Goal: Book appointment/travel/reservation

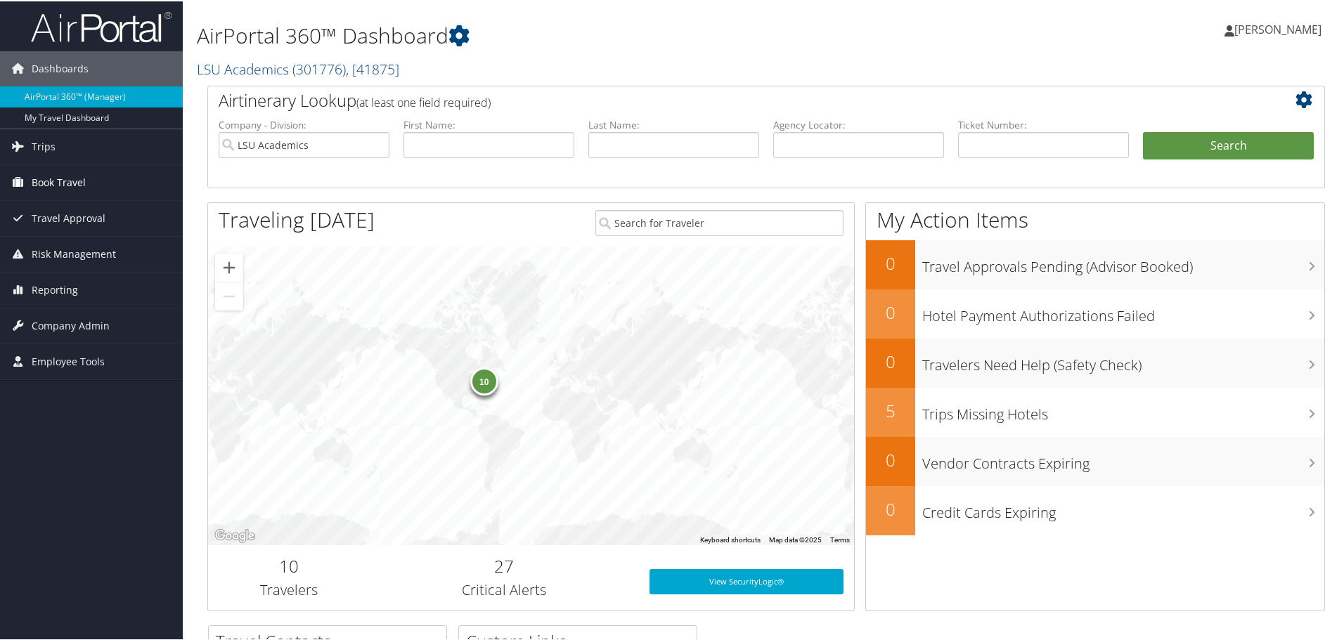
click at [104, 183] on link "Book Travel" at bounding box center [91, 181] width 183 height 35
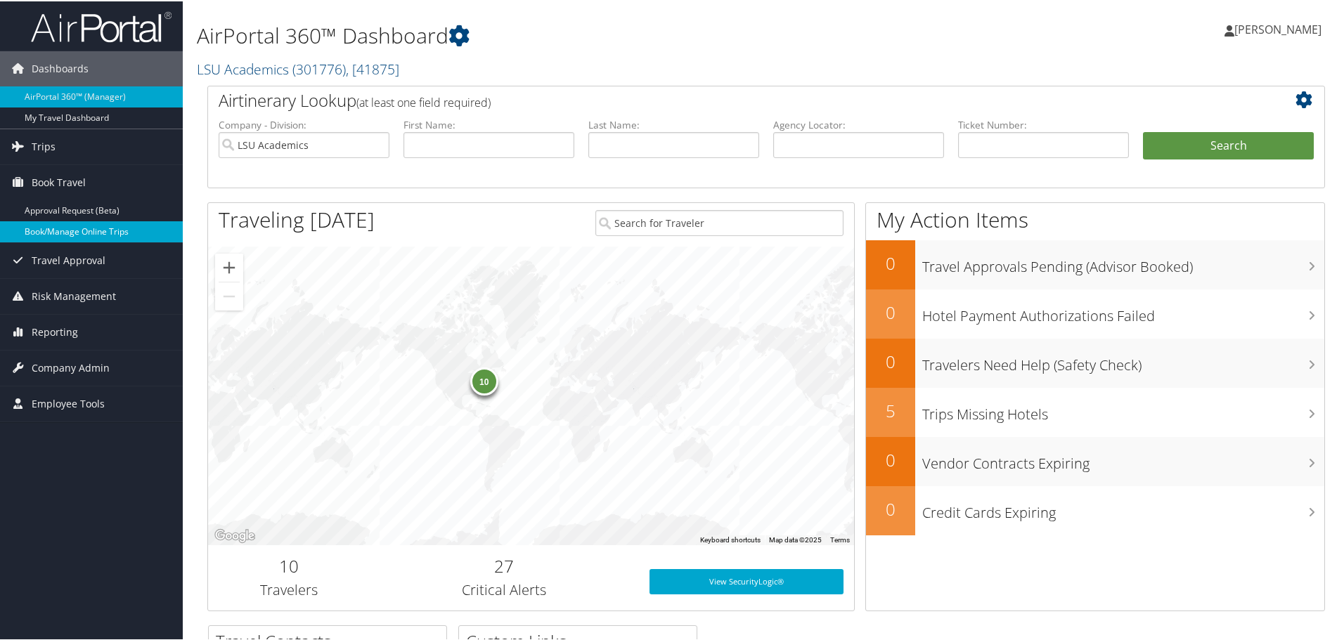
click at [100, 225] on link "Book/Manage Online Trips" at bounding box center [91, 230] width 183 height 21
